Goal: Task Accomplishment & Management: Use online tool/utility

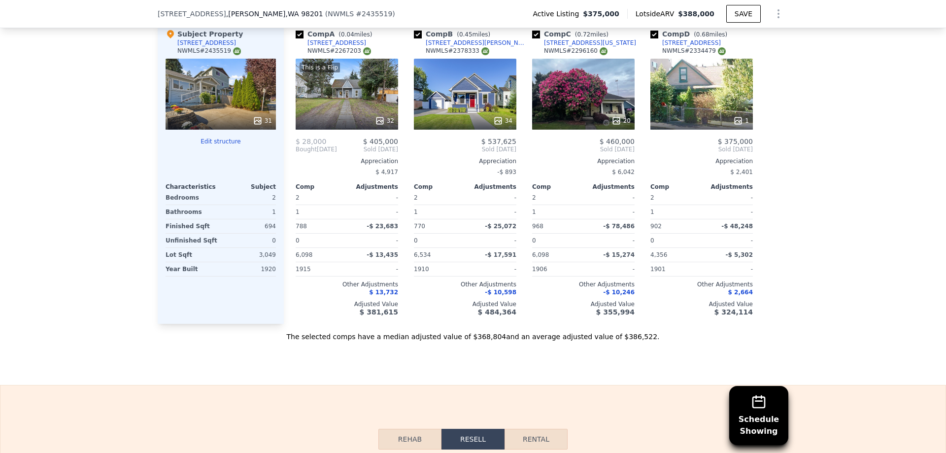
scroll to position [1130, 0]
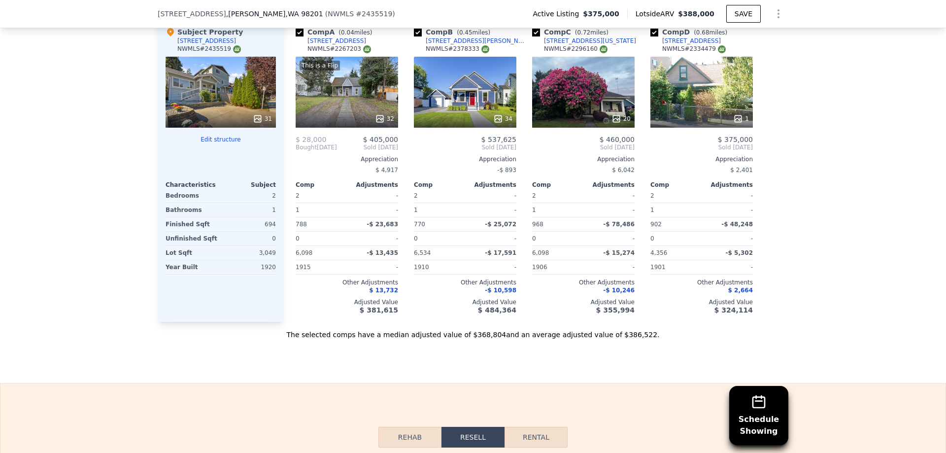
click at [219, 136] on button "Edit structure" at bounding box center [221, 140] width 110 height 8
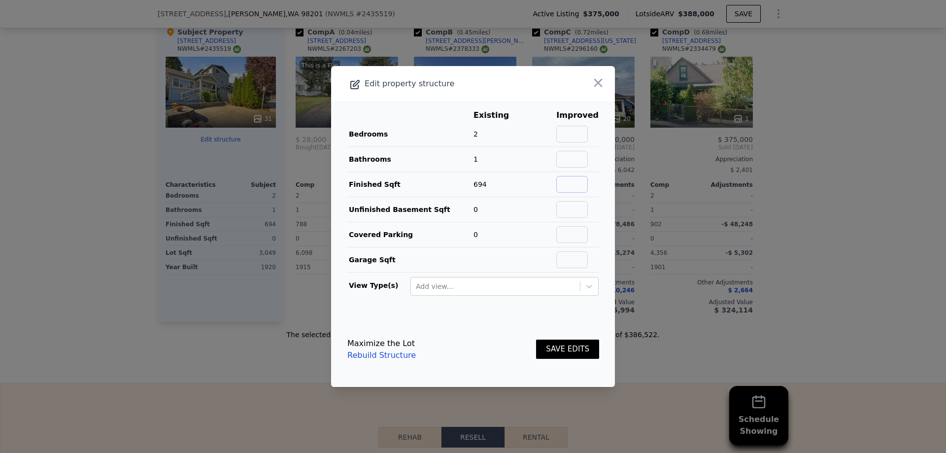
click at [572, 181] on input "text" at bounding box center [573, 184] width 32 height 17
type input "1334"
click at [580, 352] on button "SAVE EDITS" at bounding box center [567, 349] width 63 height 19
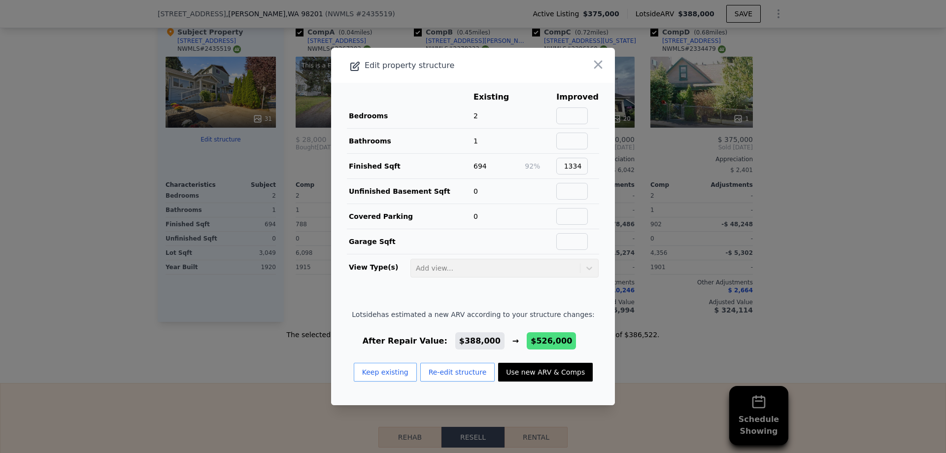
click at [552, 375] on button "Use new ARV & Comps" at bounding box center [545, 372] width 95 height 19
type input "4"
type input "2.5"
type input "1070"
type input "1832"
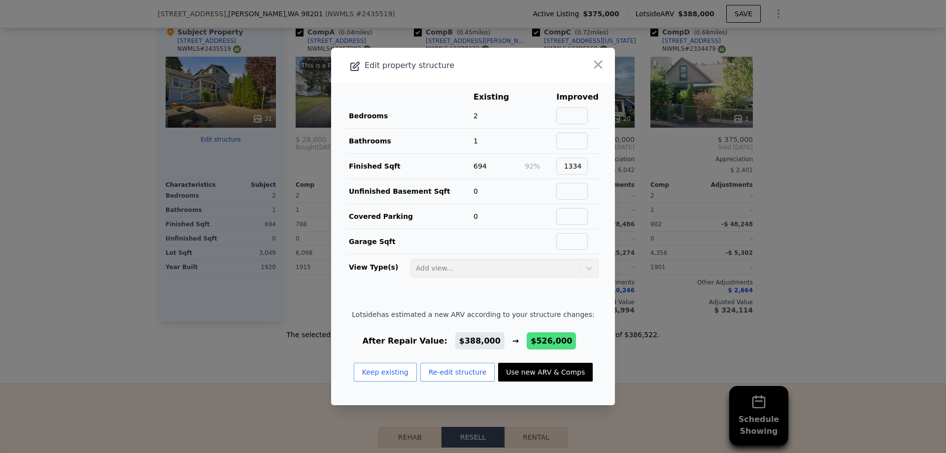
type input "3049"
type input "5227"
type input "$ 526,000"
type input "$ 89,738"
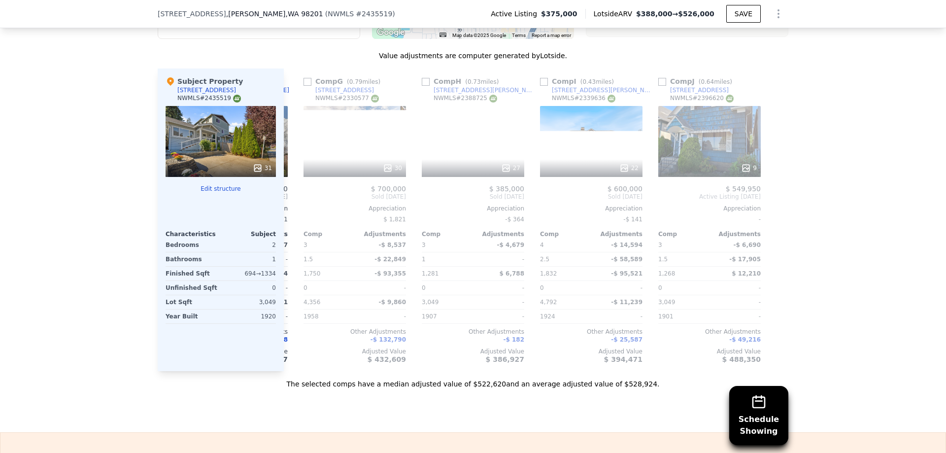
scroll to position [0, 0]
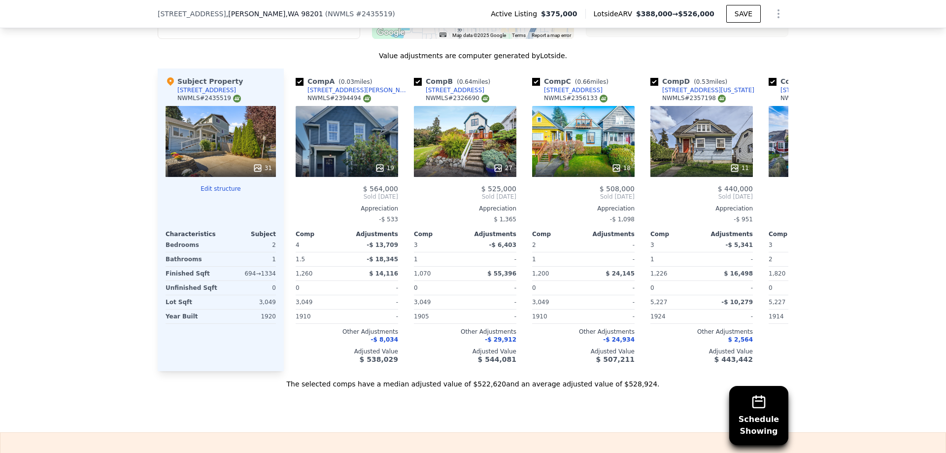
click at [99, 164] on div "Schedule Showing We found 10 sales that match your search Listings provided by …" at bounding box center [473, 113] width 946 height 551
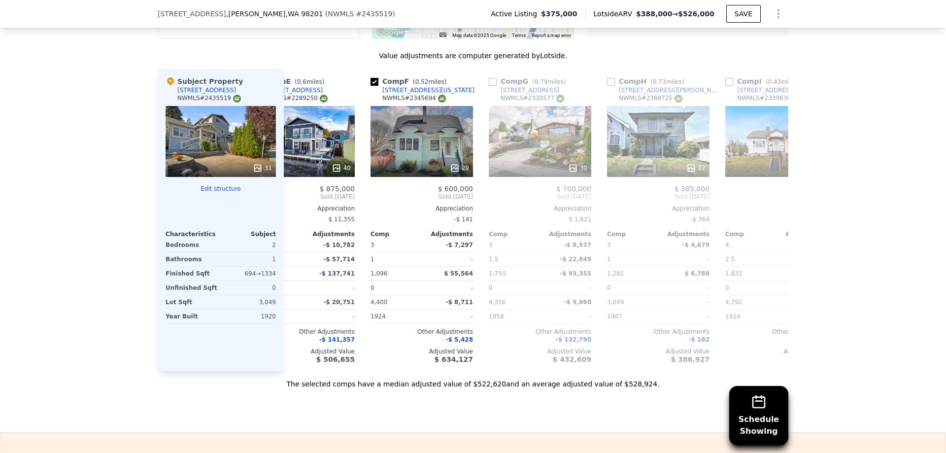
scroll to position [0, 702]
